Goal: Check status: Check status

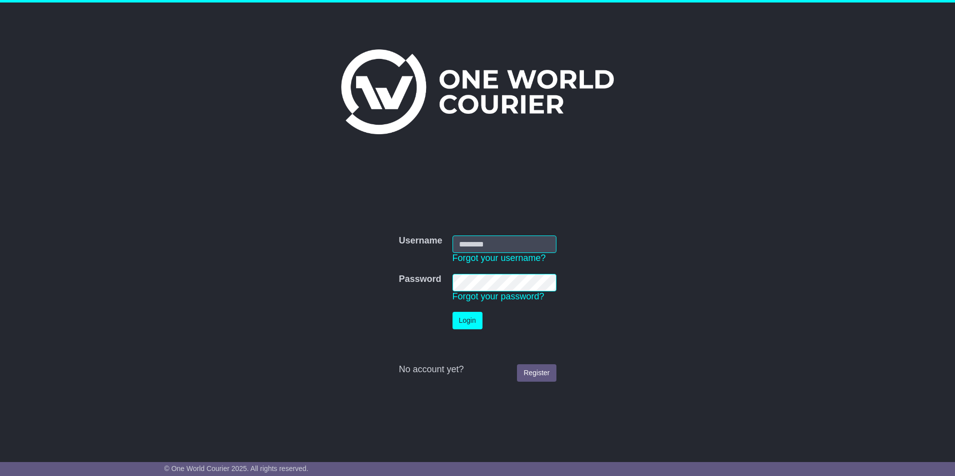
type input "**********"
click at [460, 324] on button "Login" at bounding box center [467, 320] width 30 height 17
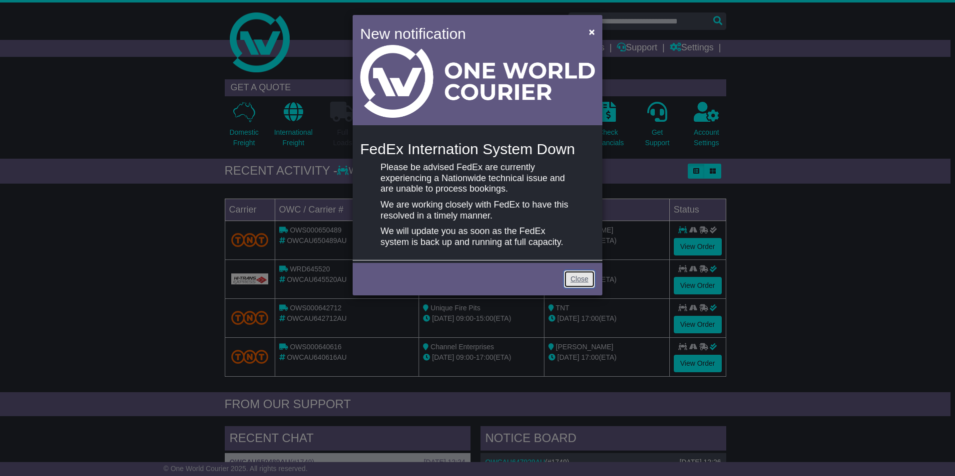
click at [577, 283] on link "Close" at bounding box center [579, 279] width 31 height 17
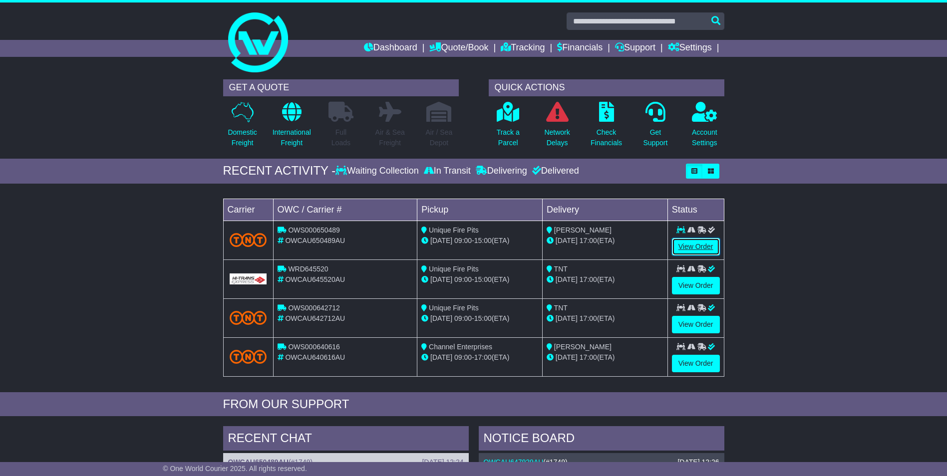
click at [694, 249] on link "View Order" at bounding box center [696, 246] width 48 height 17
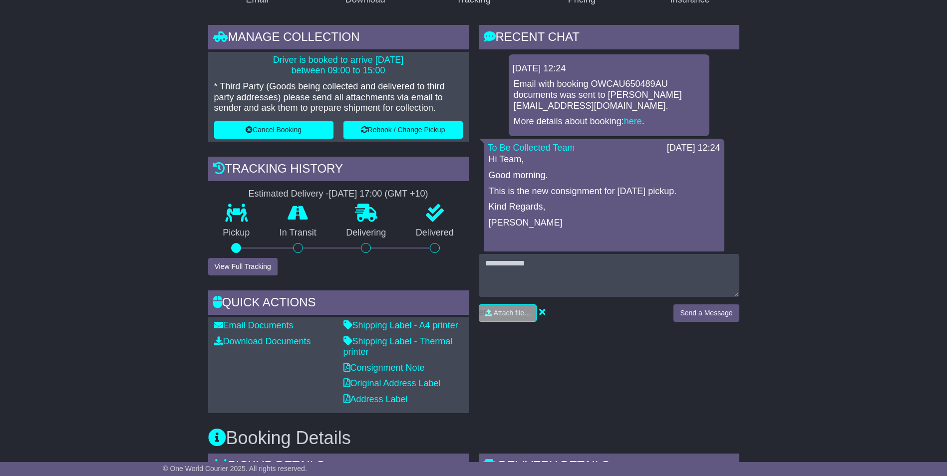
scroll to position [222, 0]
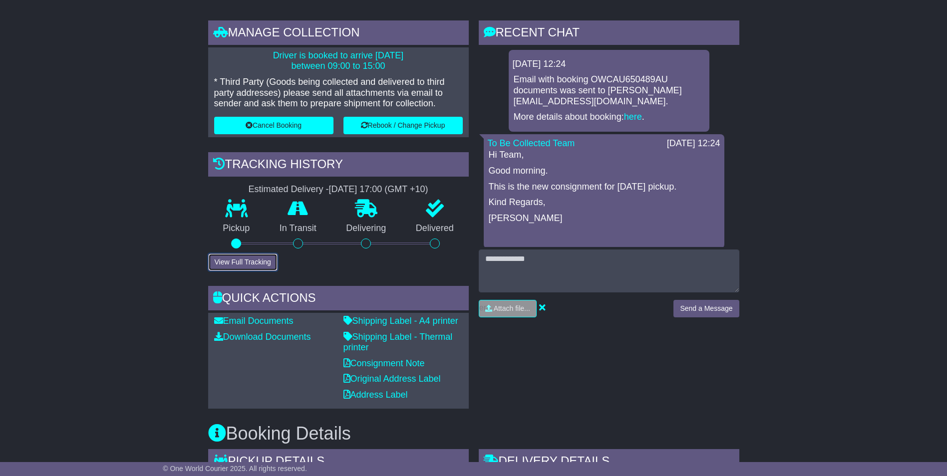
click at [220, 262] on button "View Full Tracking" at bounding box center [242, 262] width 69 height 17
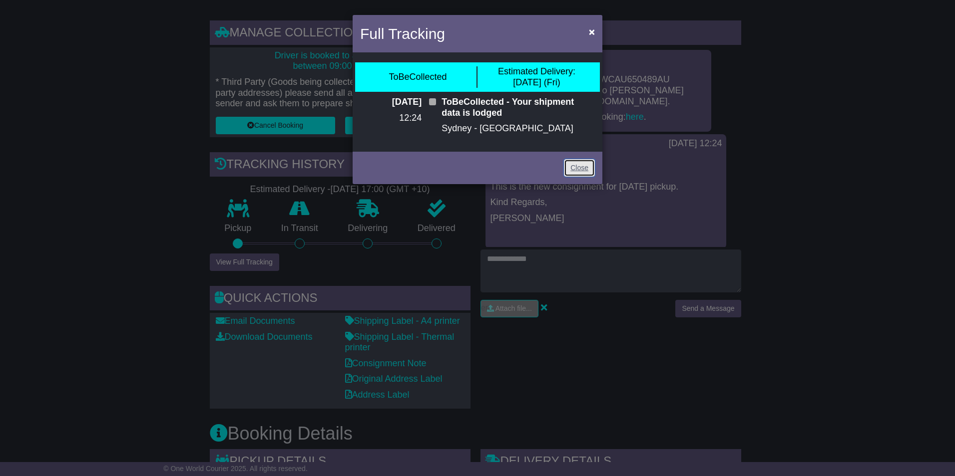
click at [575, 172] on link "Close" at bounding box center [579, 167] width 31 height 17
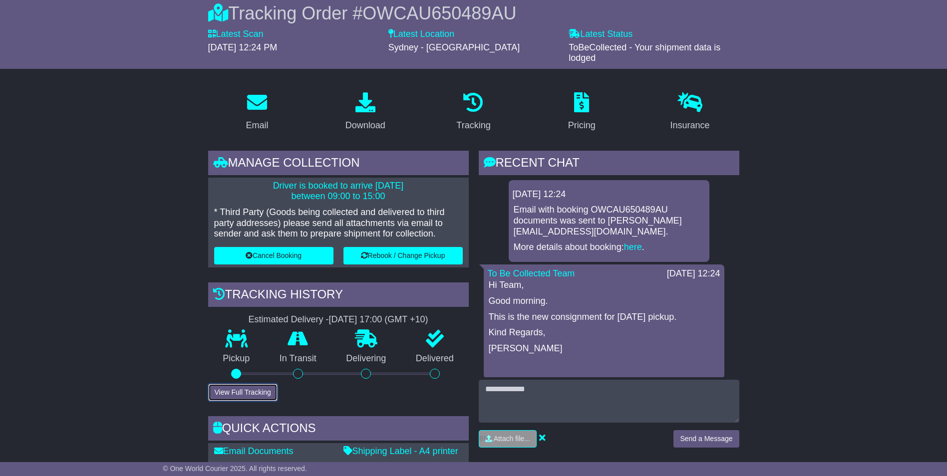
scroll to position [77, 0]
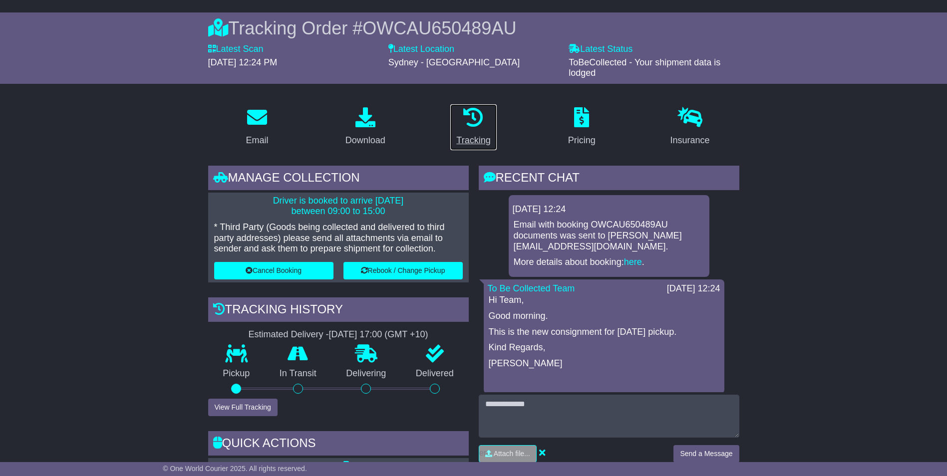
click at [473, 142] on div "Tracking" at bounding box center [473, 140] width 34 height 13
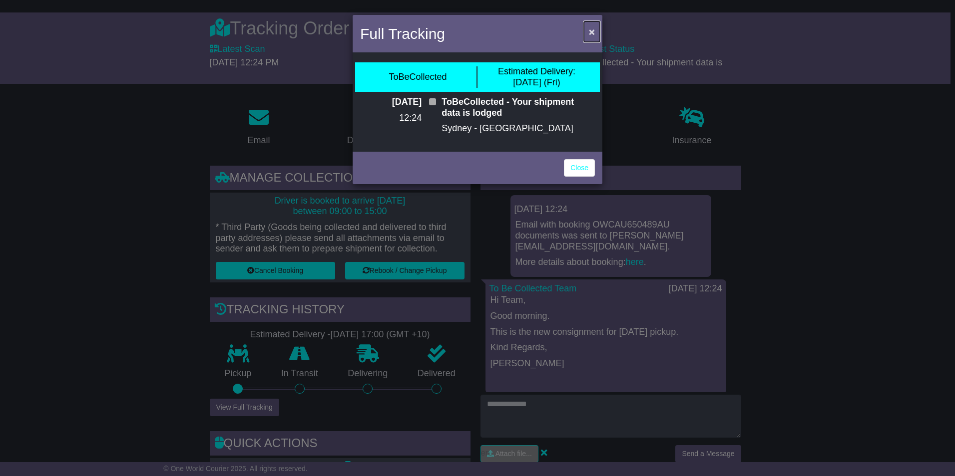
click at [593, 31] on span "×" at bounding box center [592, 31] width 6 height 11
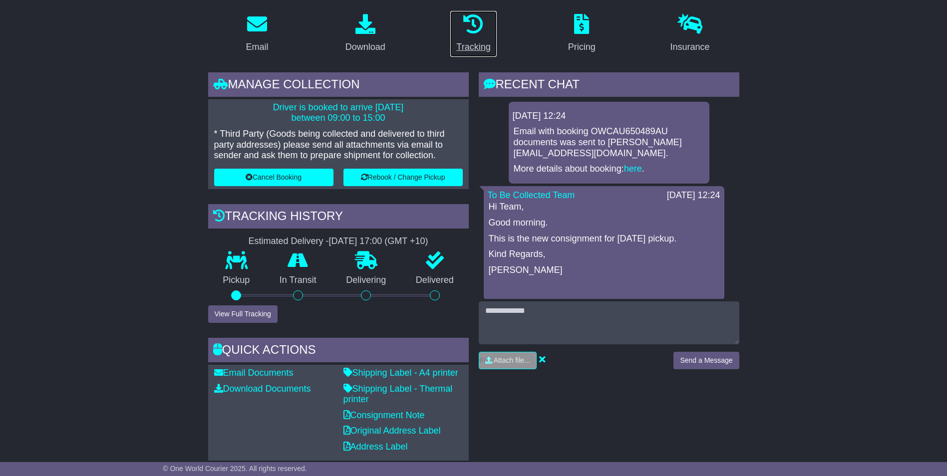
scroll to position [159, 0]
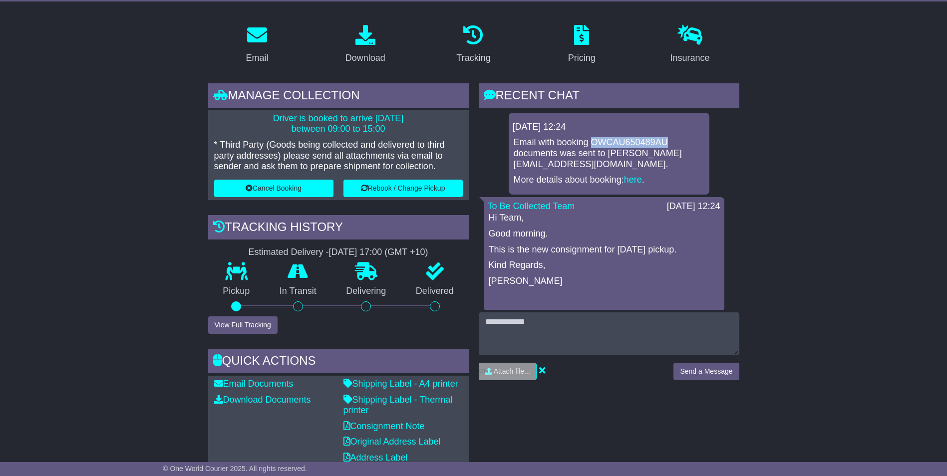
drag, startPoint x: 593, startPoint y: 140, endPoint x: 665, endPoint y: 138, distance: 71.4
click at [665, 138] on p "Email with booking OWCAU650489AU documents was sent to ricardo@uniquefirepits.c…" at bounding box center [609, 153] width 191 height 32
copy p "OWCAU650489AU"
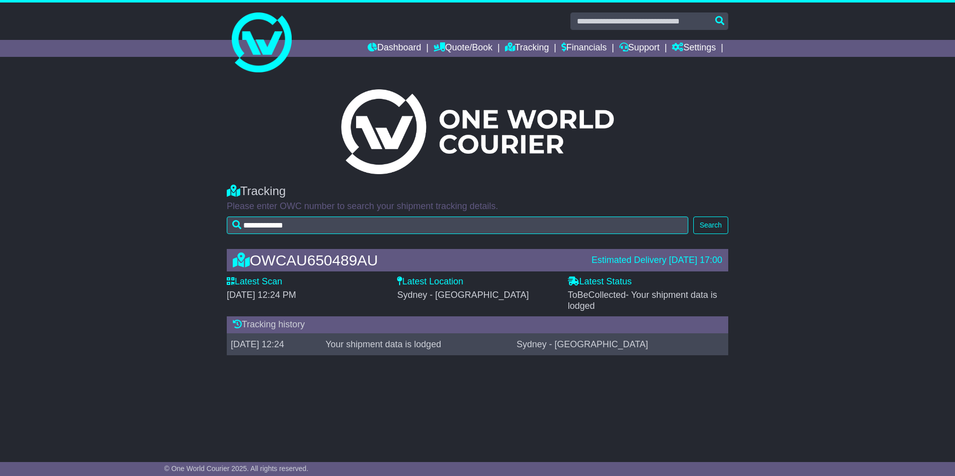
click at [108, 301] on div "OWCAU650489AU Estimated Delivery [DATE] 17:00 Latest Scan [DATE] 12:24 PM Lates…" at bounding box center [477, 304] width 955 height 131
click at [693, 48] on link "Settings" at bounding box center [694, 48] width 44 height 17
click at [686, 63] on link "Settings" at bounding box center [711, 65] width 79 height 11
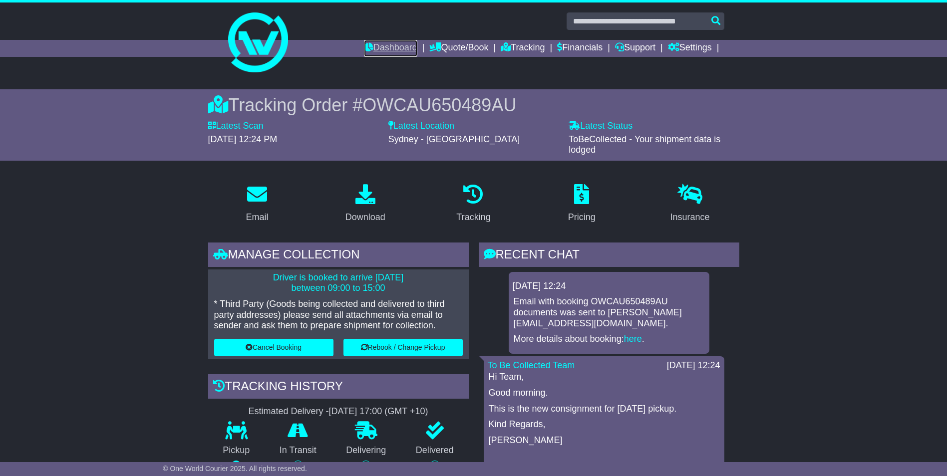
click at [395, 50] on link "Dashboard" at bounding box center [390, 48] width 53 height 17
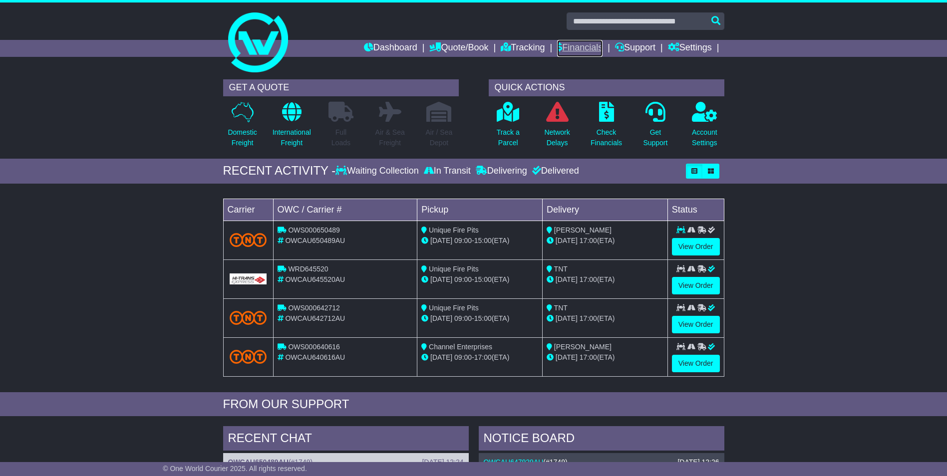
click at [585, 46] on link "Financials" at bounding box center [579, 48] width 45 height 17
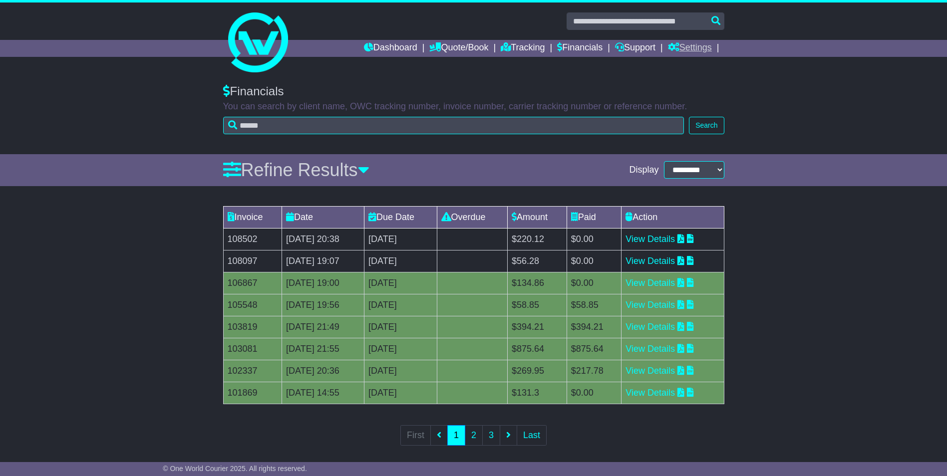
click at [701, 48] on link "Settings" at bounding box center [690, 48] width 44 height 17
click at [690, 60] on link "Settings" at bounding box center [708, 65] width 79 height 11
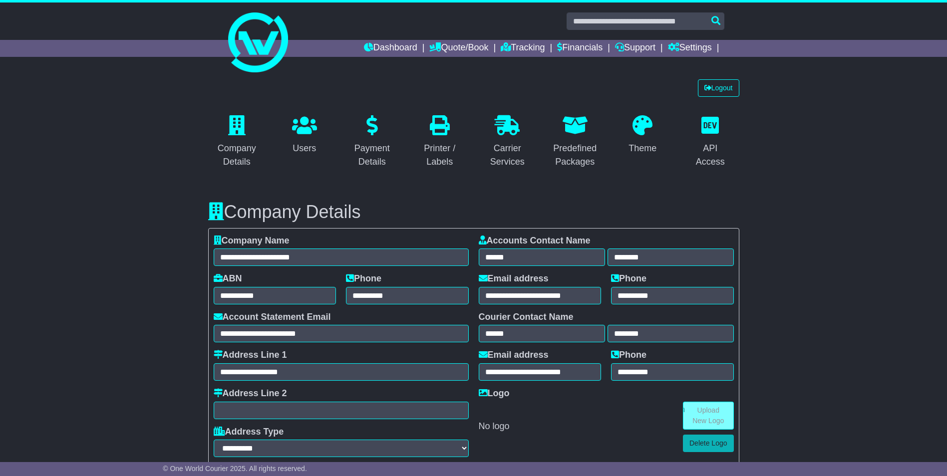
select select "**********"
select select "**"
click at [716, 89] on link "Logout" at bounding box center [718, 87] width 41 height 17
